Goal: Task Accomplishment & Management: Use online tool/utility

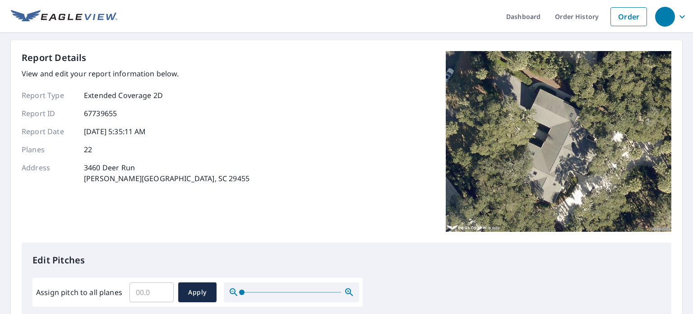
click at [153, 282] on input "Assign pitch to all planes" at bounding box center [151, 291] width 44 height 25
type input "8"
click at [207, 292] on span "Apply" at bounding box center [197, 292] width 24 height 11
type input "8"
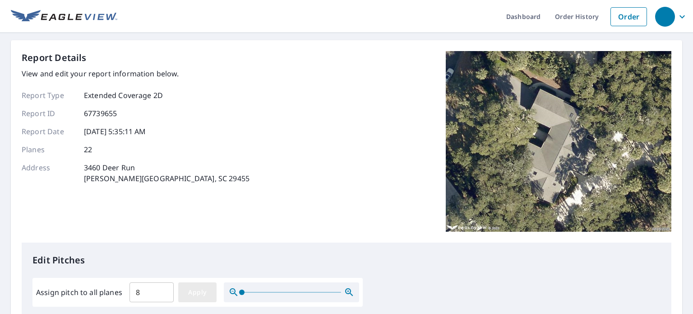
type input "8"
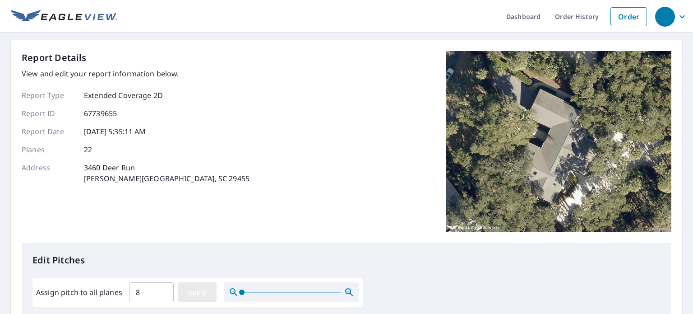
type input "8"
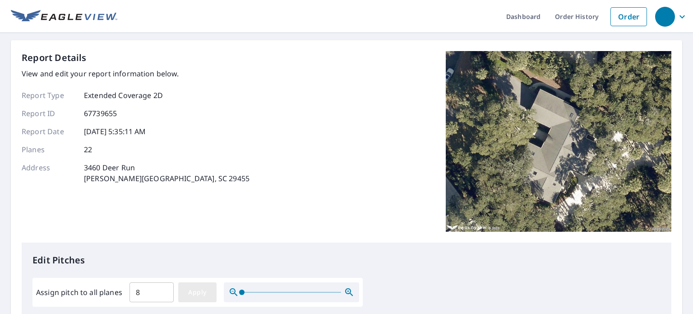
type input "8"
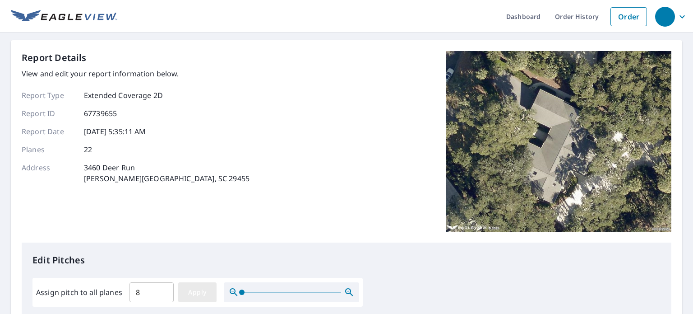
type input "8"
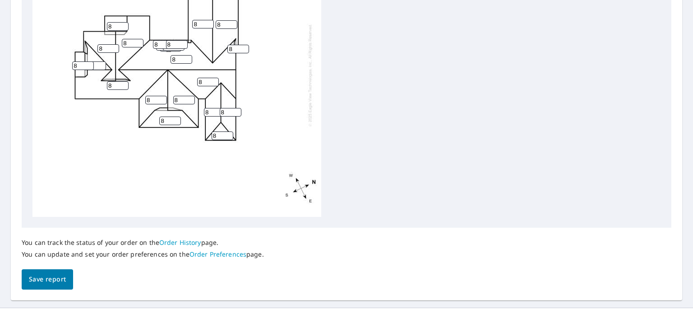
scroll to position [393, 0]
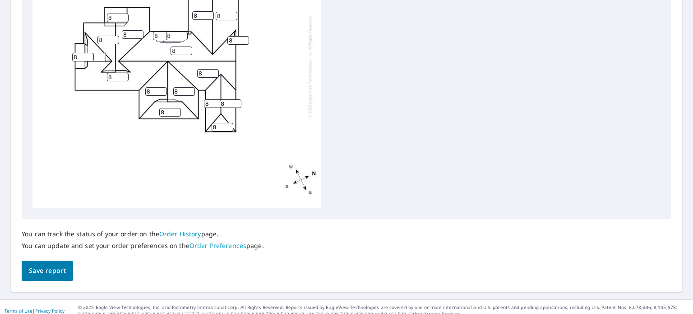
click at [49, 270] on span "Save report" at bounding box center [47, 270] width 37 height 11
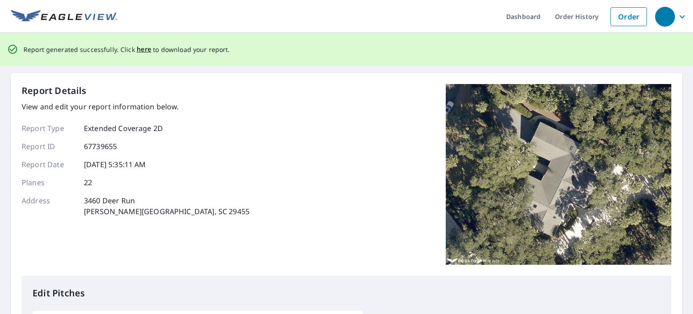
scroll to position [0, 0]
click at [139, 50] on span "here" at bounding box center [144, 49] width 15 height 11
